Goal: Information Seeking & Learning: Learn about a topic

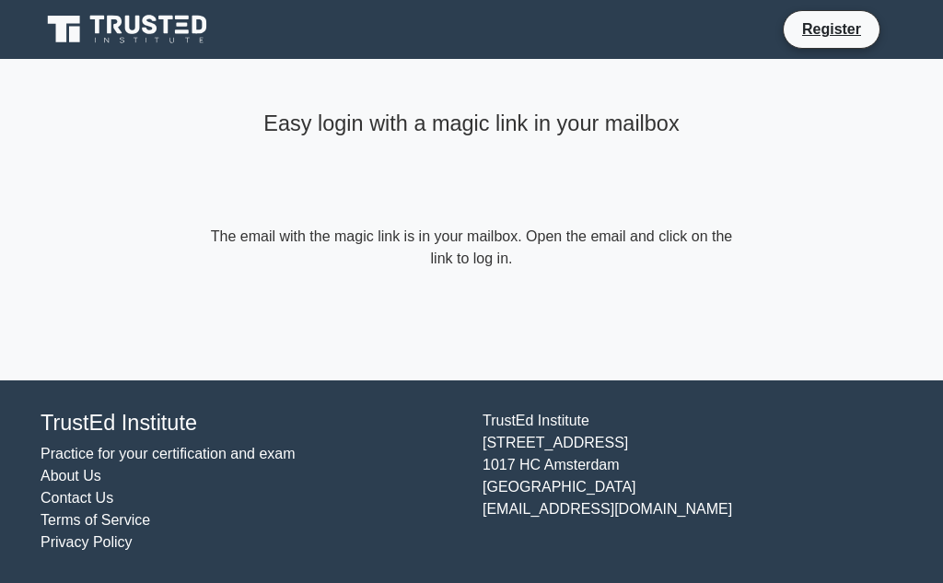
click at [155, 21] on icon at bounding box center [129, 29] width 177 height 35
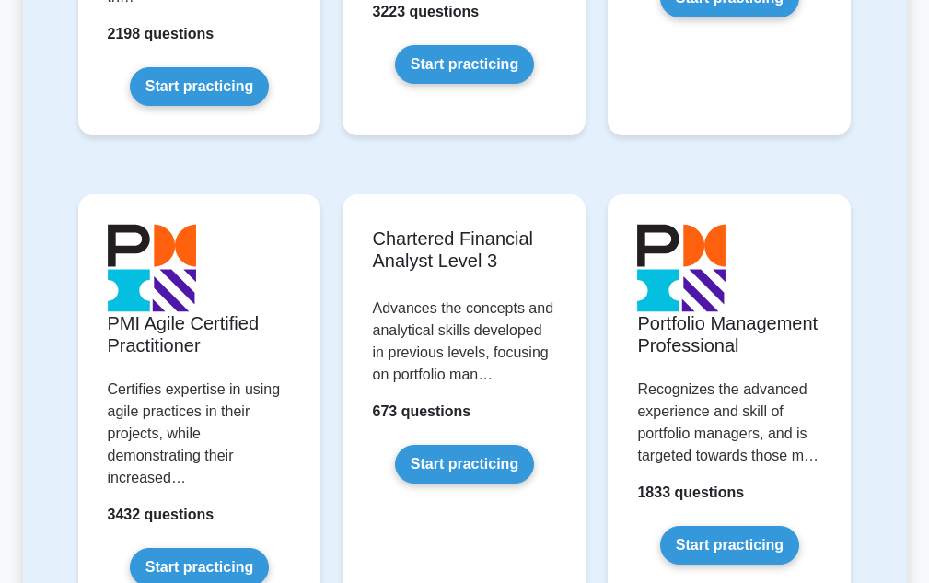
scroll to position [2211, 0]
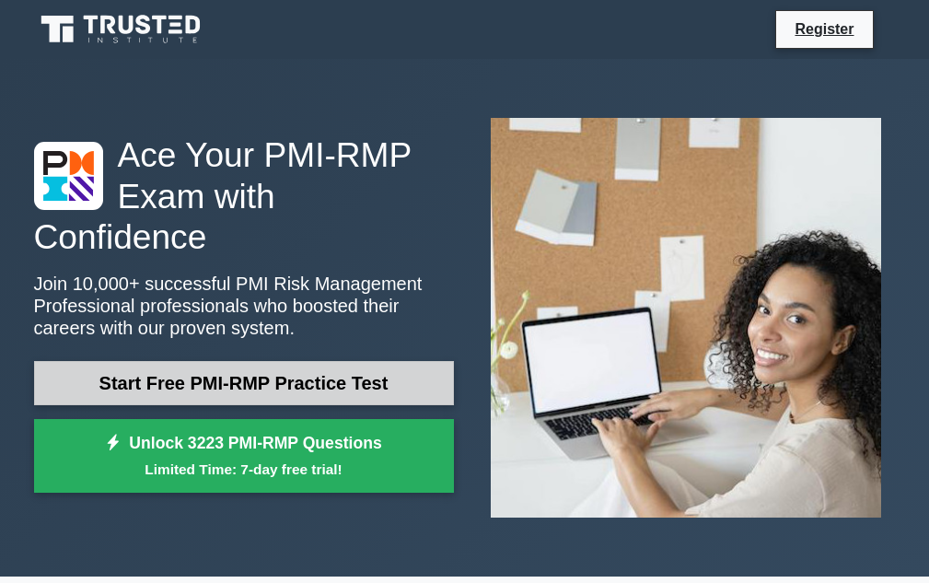
drag, startPoint x: 233, startPoint y: 359, endPoint x: 239, endPoint y: 351, distance: 10.0
click at [233, 361] on link "Start Free PMI-RMP Practice Test" at bounding box center [244, 383] width 420 height 44
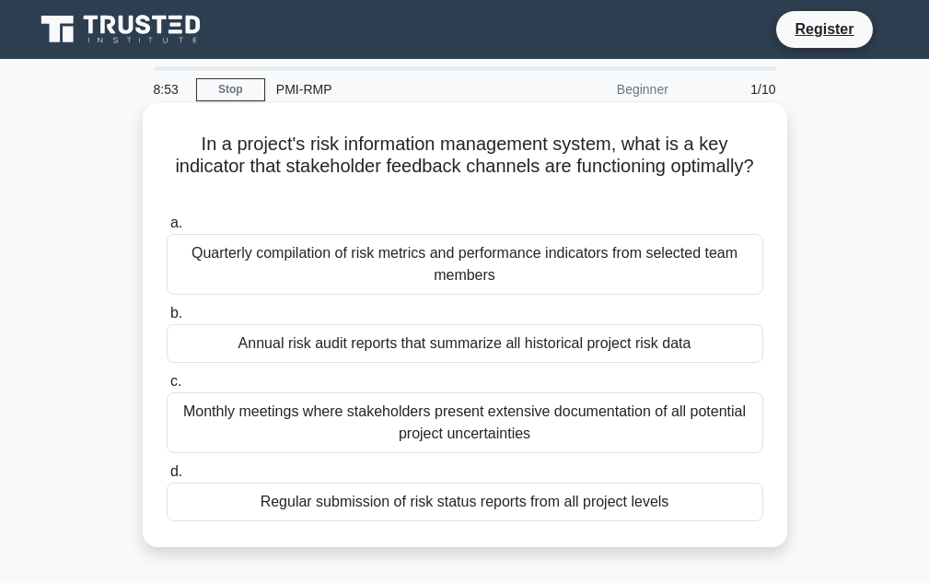
click at [405, 496] on div "Regular submission of risk status reports from all project levels" at bounding box center [465, 502] width 597 height 39
click at [167, 478] on input "d. Regular submission of risk status reports from all project levels" at bounding box center [167, 472] width 0 height 12
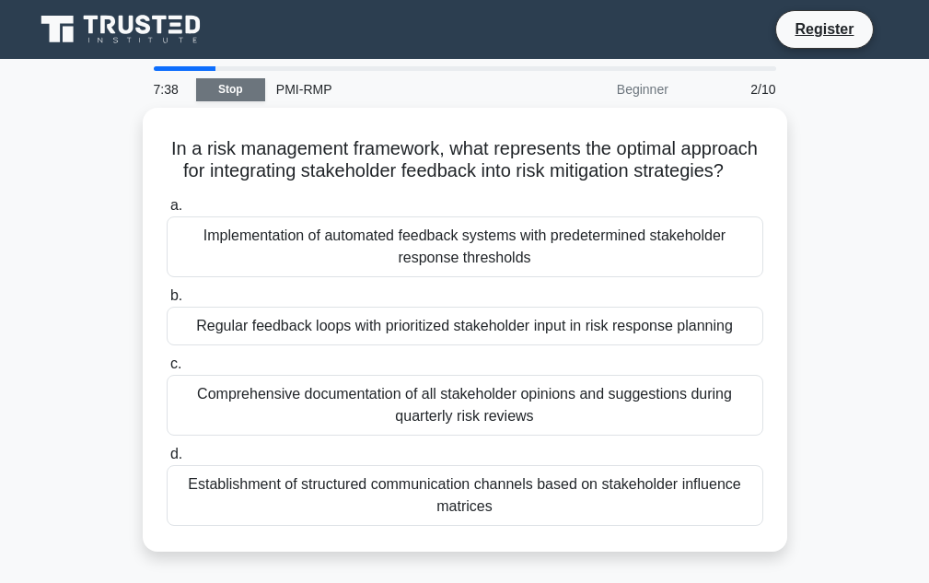
click at [224, 84] on link "Stop" at bounding box center [230, 89] width 69 height 23
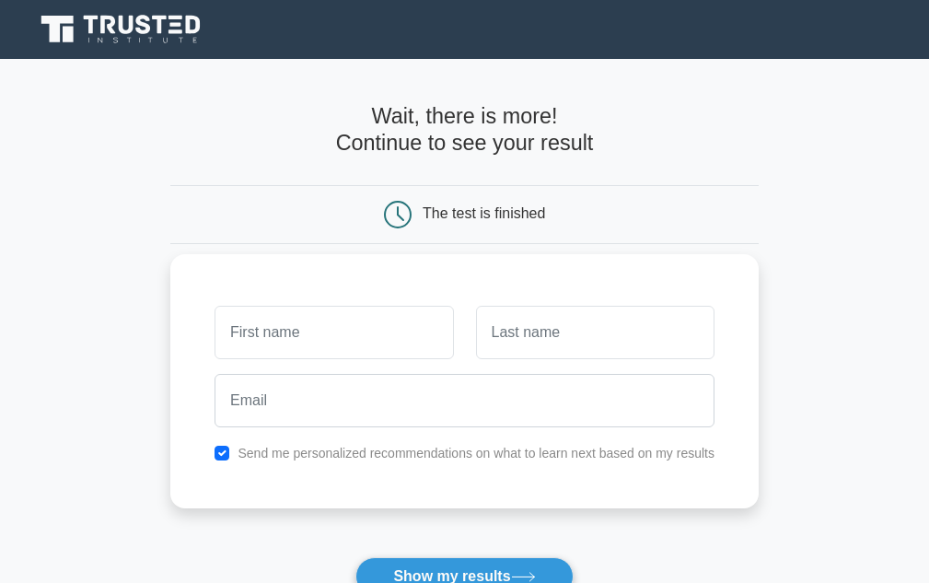
scroll to position [342, 0]
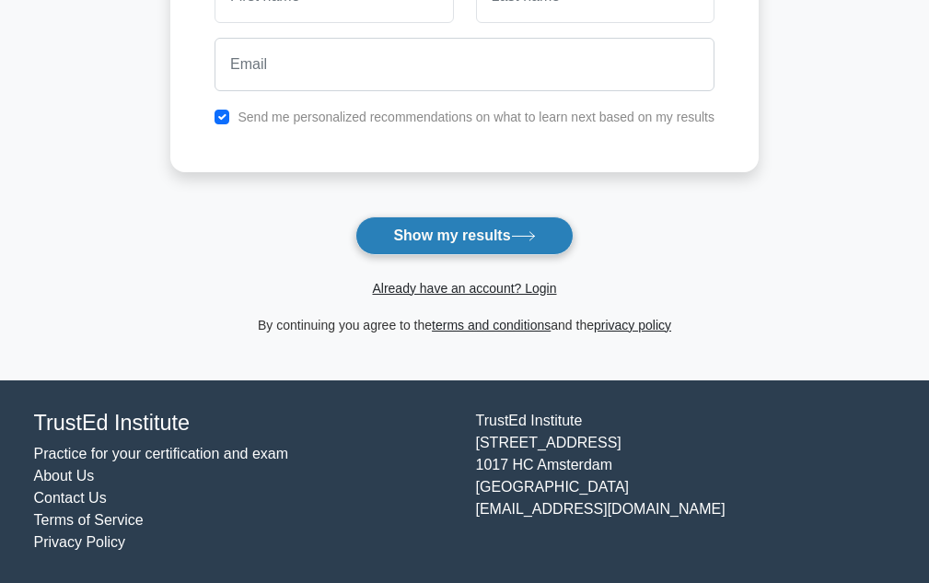
click at [485, 230] on button "Show my results" at bounding box center [464, 235] width 217 height 39
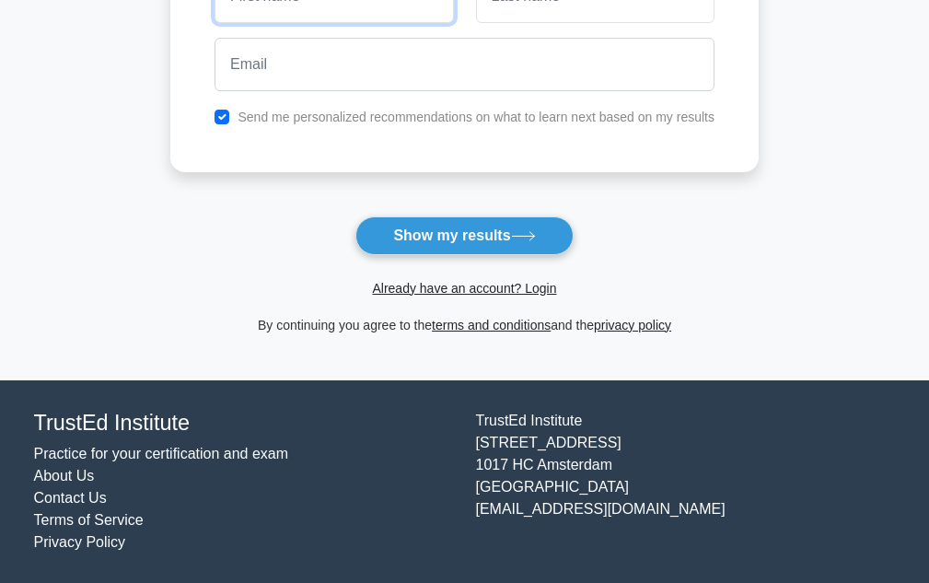
scroll to position [327, 0]
